Goal: Find specific page/section: Find specific page/section

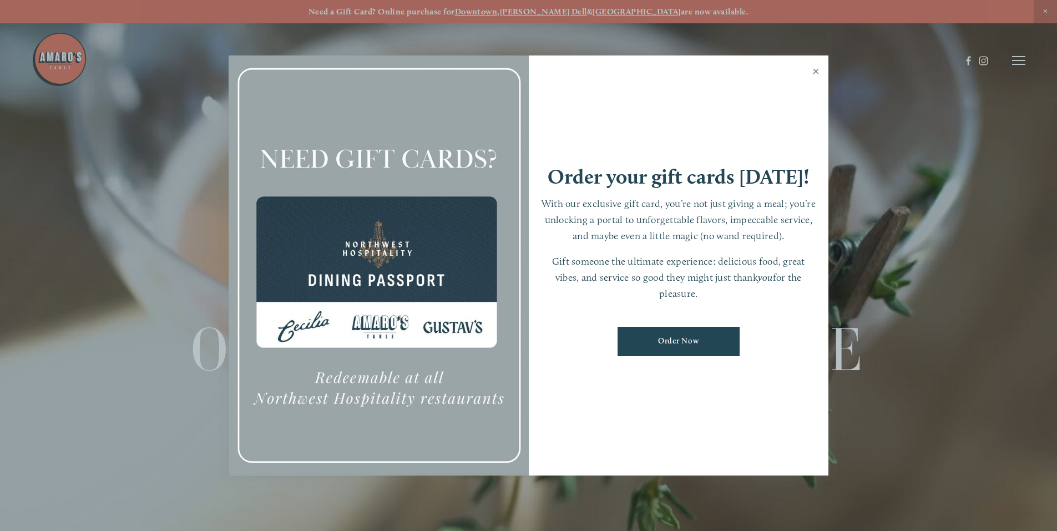
click at [812, 72] on link "Close" at bounding box center [816, 72] width 22 height 31
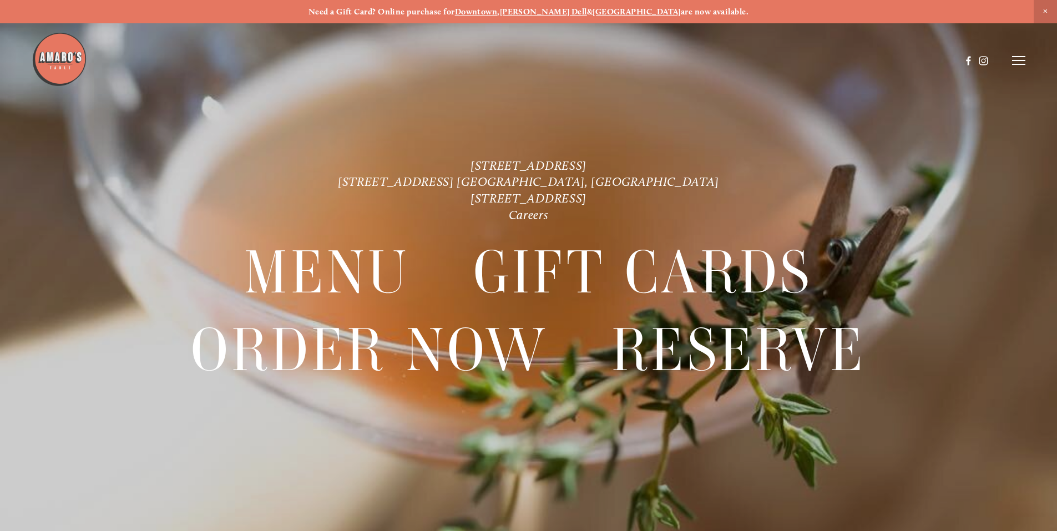
click at [1016, 56] on icon at bounding box center [1018, 61] width 13 height 10
click at [793, 57] on span "Menu" at bounding box center [786, 60] width 23 height 11
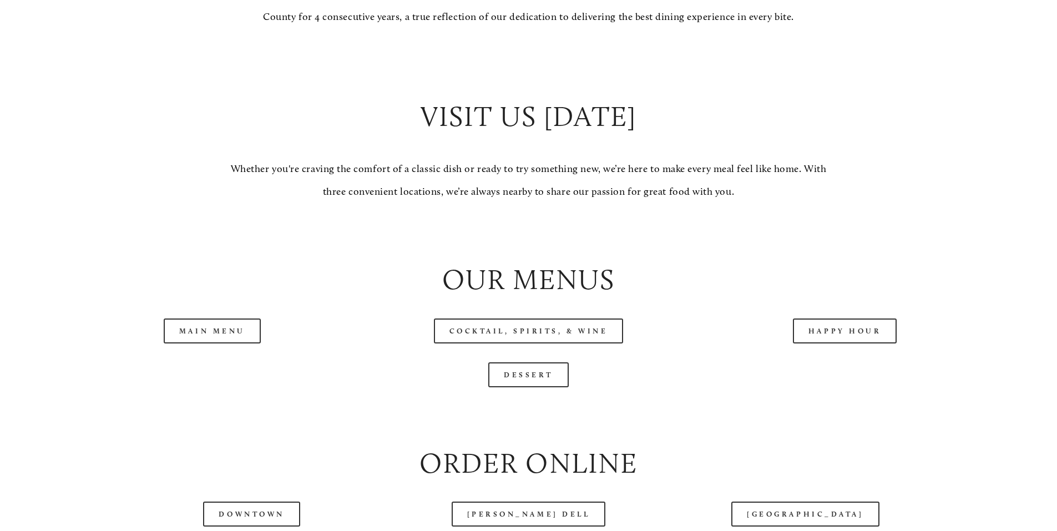
scroll to position [1277, 0]
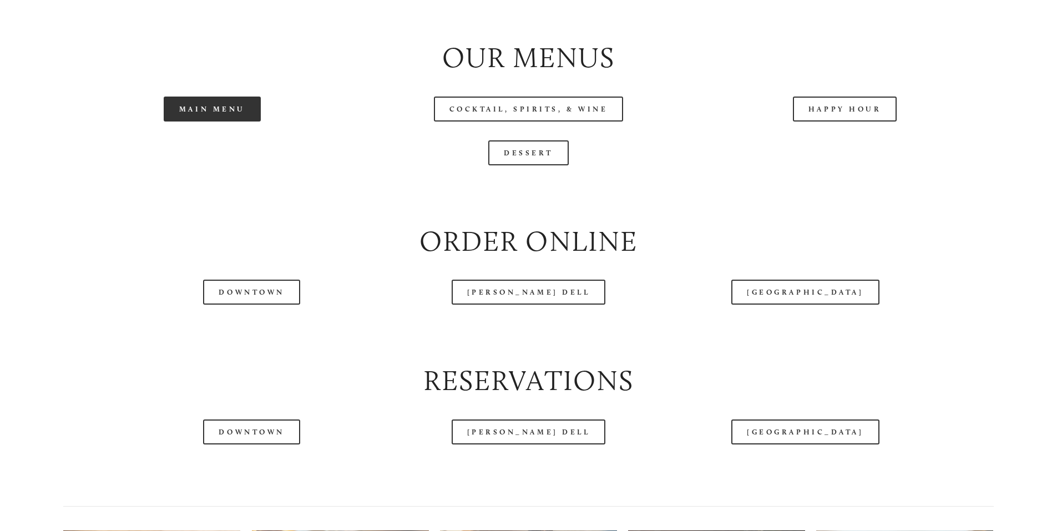
click at [245, 122] on link "Main Menu" at bounding box center [212, 109] width 97 height 25
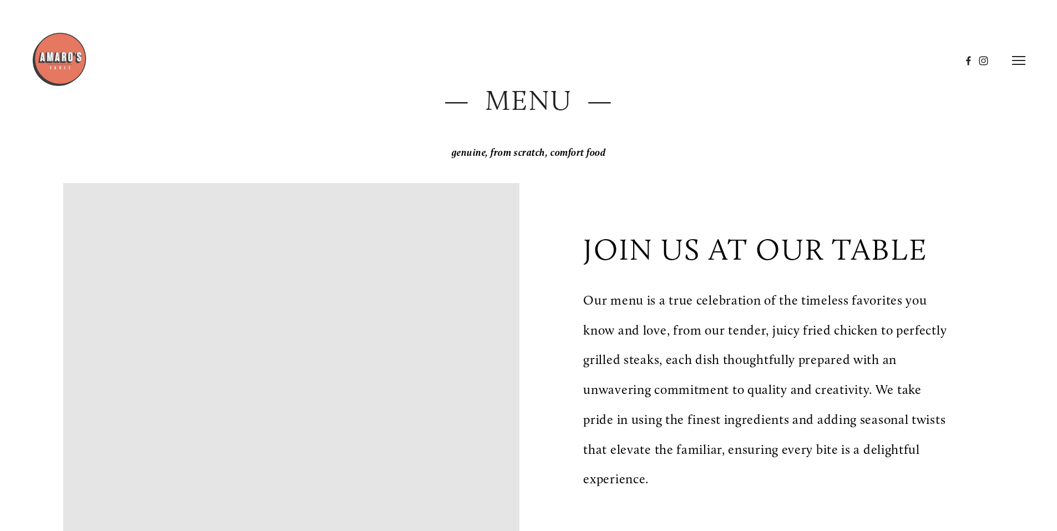
scroll to position [0, 0]
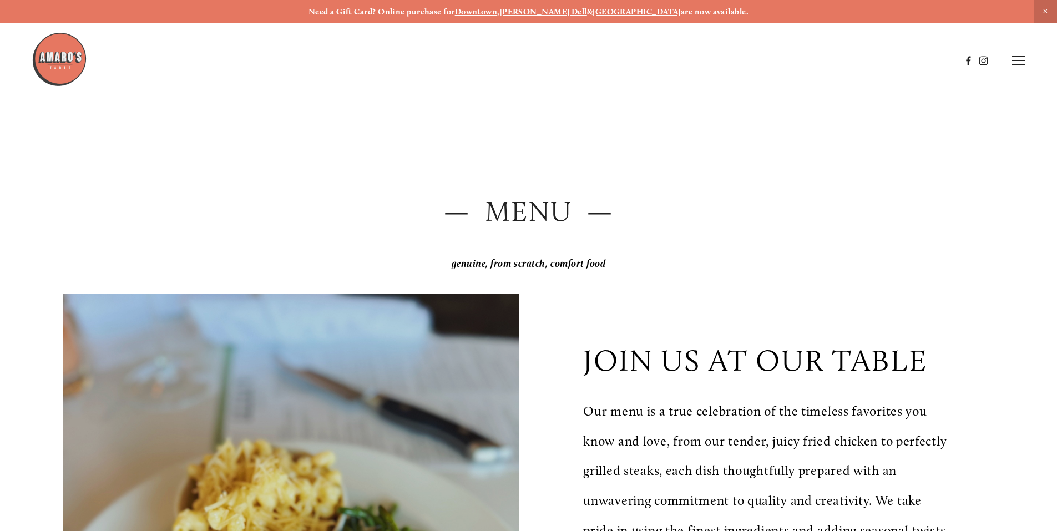
click at [498, 13] on strong "Downtown" at bounding box center [476, 12] width 43 height 10
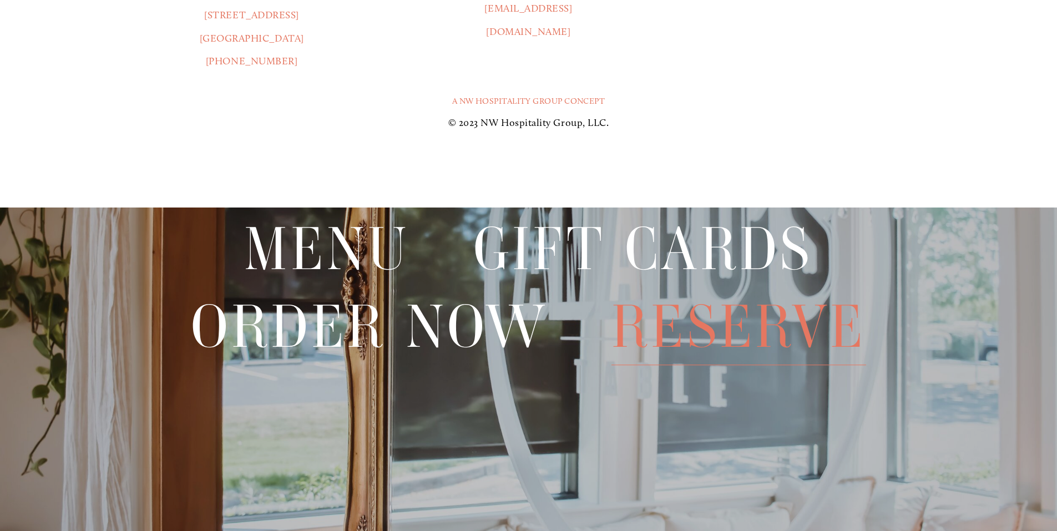
scroll to position [2331, 0]
